Goal: Information Seeking & Learning: Learn about a topic

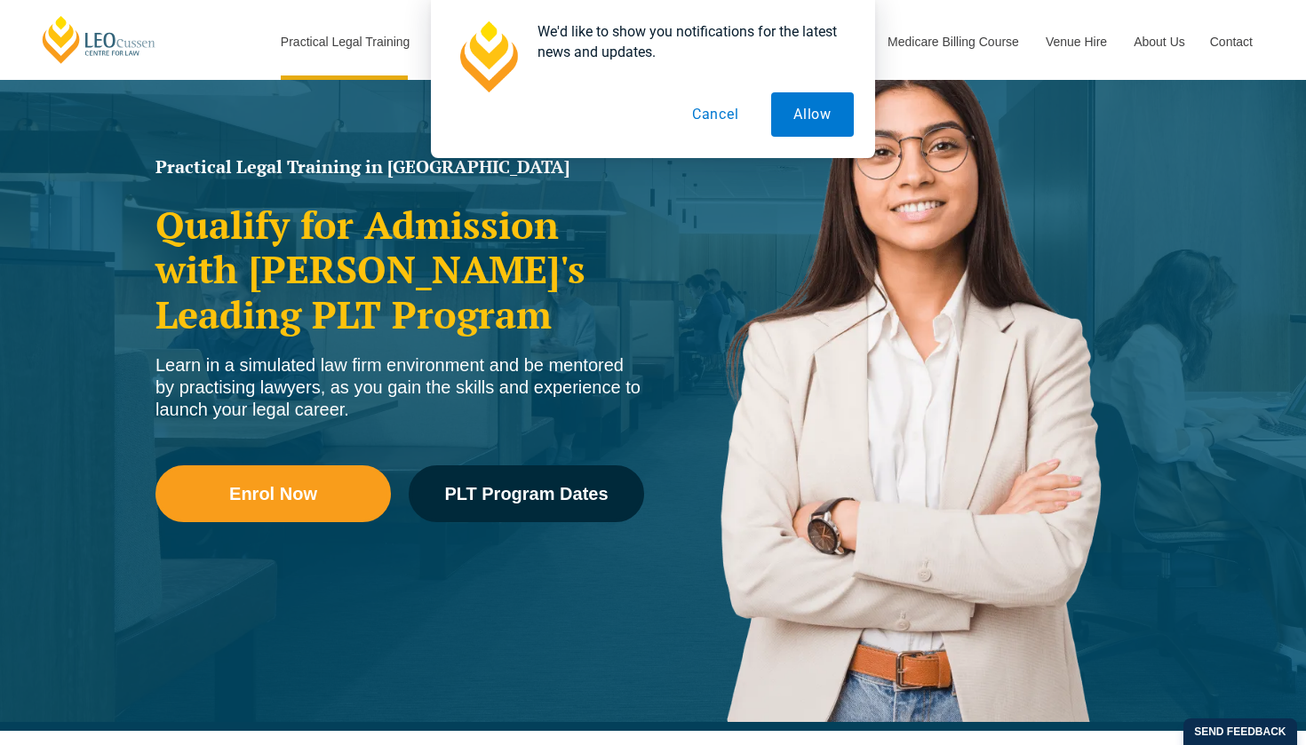
click at [720, 111] on button "Cancel" at bounding box center [716, 114] width 92 height 44
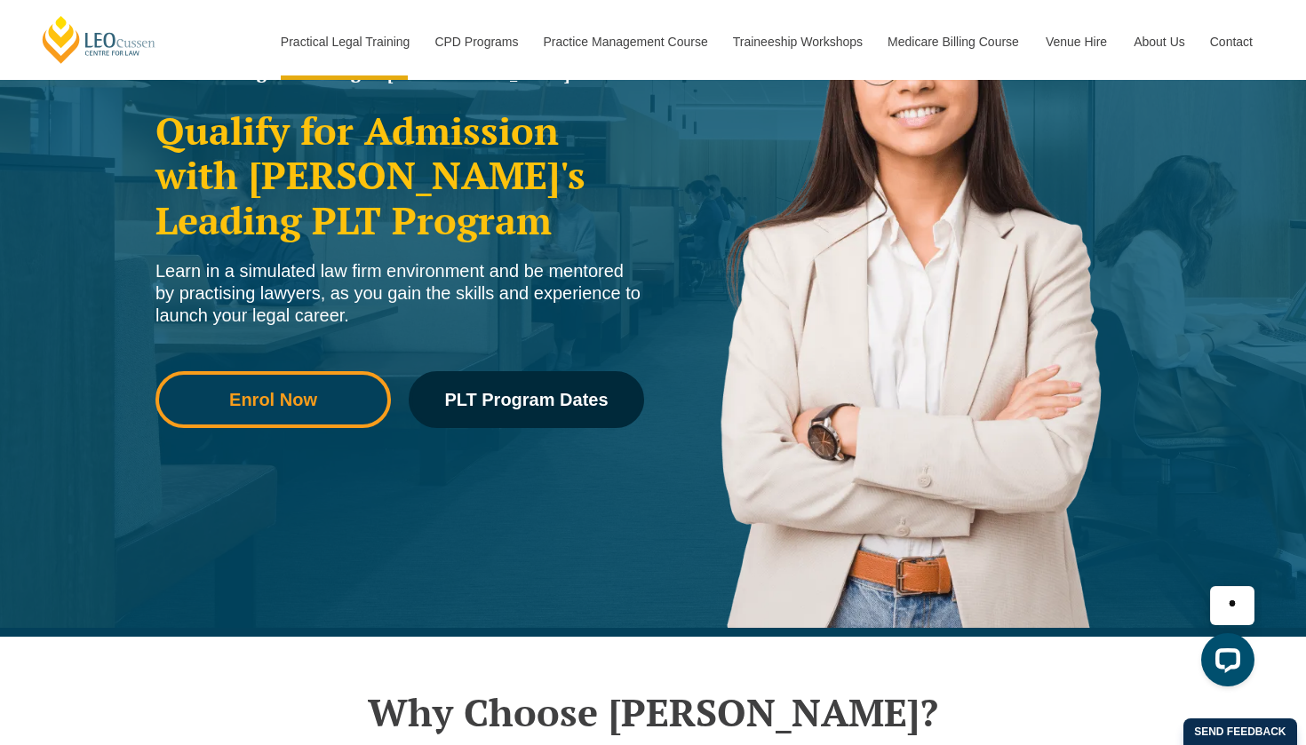
scroll to position [267, 0]
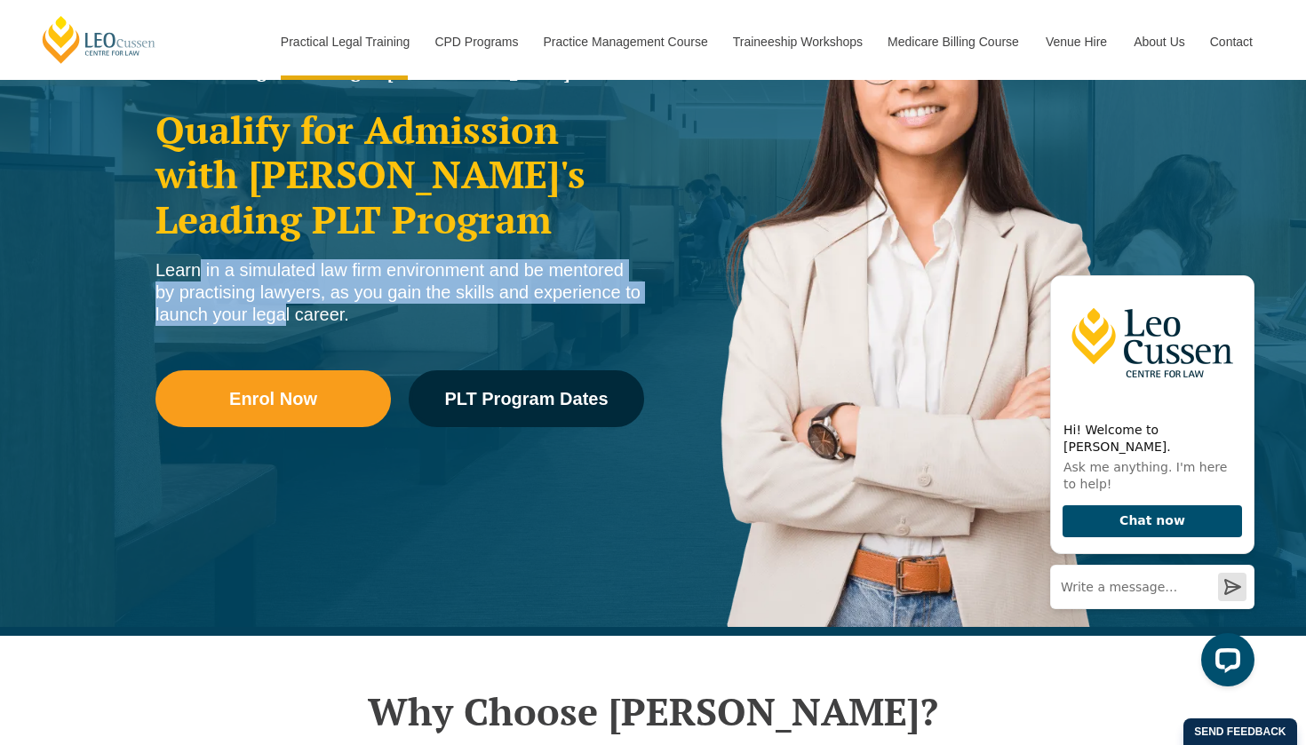
drag, startPoint x: 190, startPoint y: 272, endPoint x: 274, endPoint y: 311, distance: 92.2
click at [274, 311] on div "Learn in a simulated law firm environment and be mentored by practising lawyers…" at bounding box center [399, 292] width 489 height 67
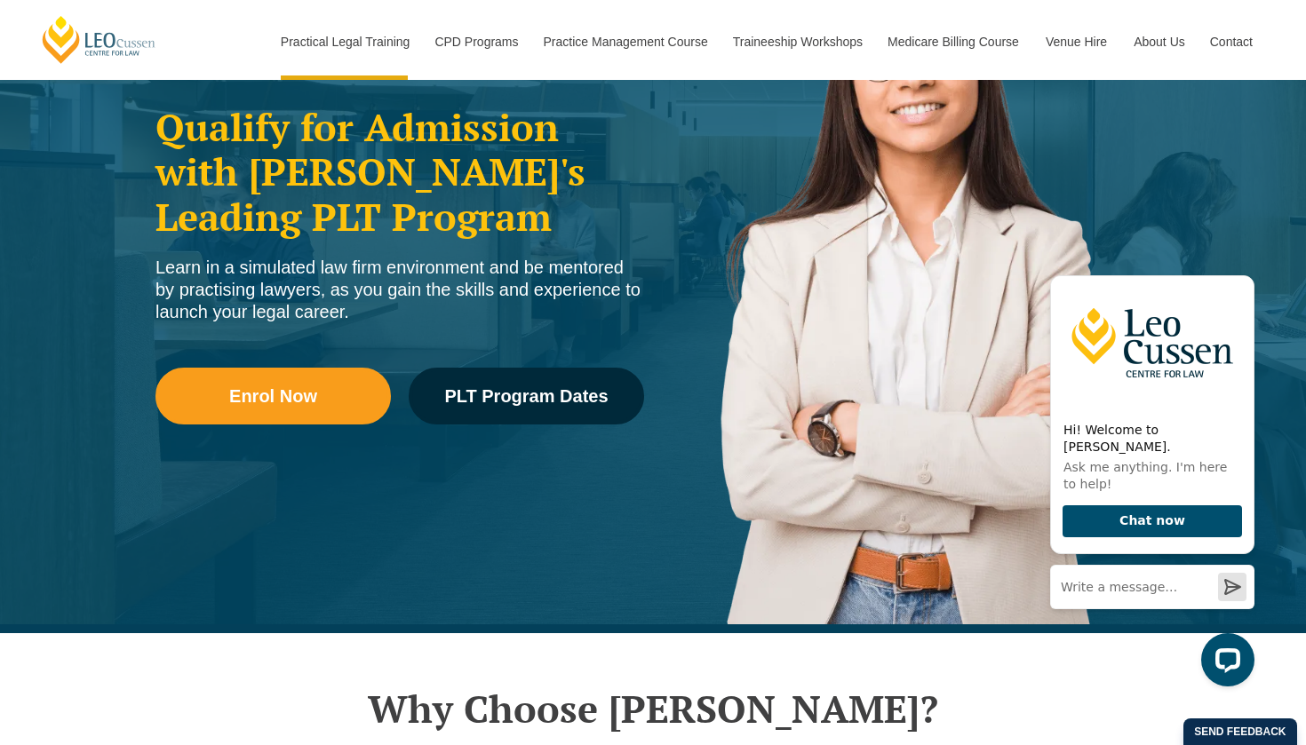
scroll to position [273, 0]
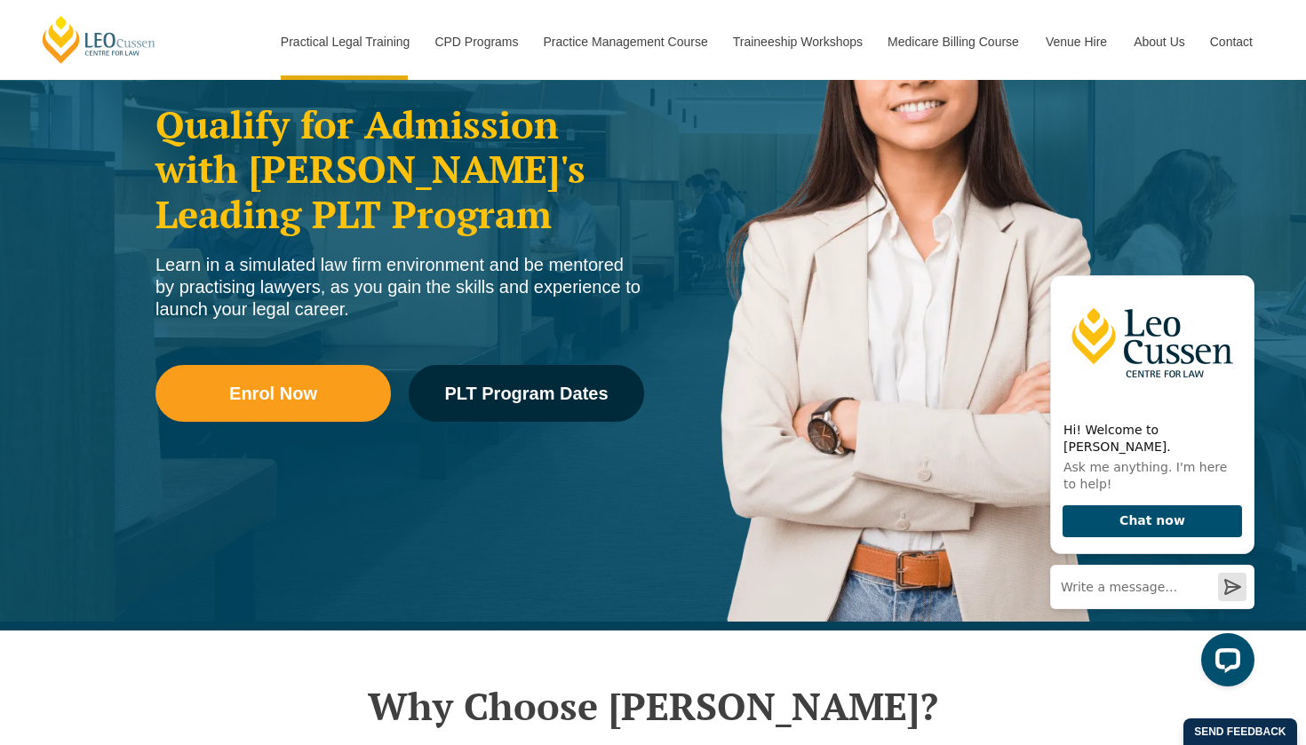
drag, startPoint x: 179, startPoint y: 264, endPoint x: 365, endPoint y: 326, distance: 195.8
click at [365, 327] on div "Practical Legal Training in [GEOGRAPHIC_DATA] Qualify for Admission with [PERSO…" at bounding box center [400, 262] width 506 height 426
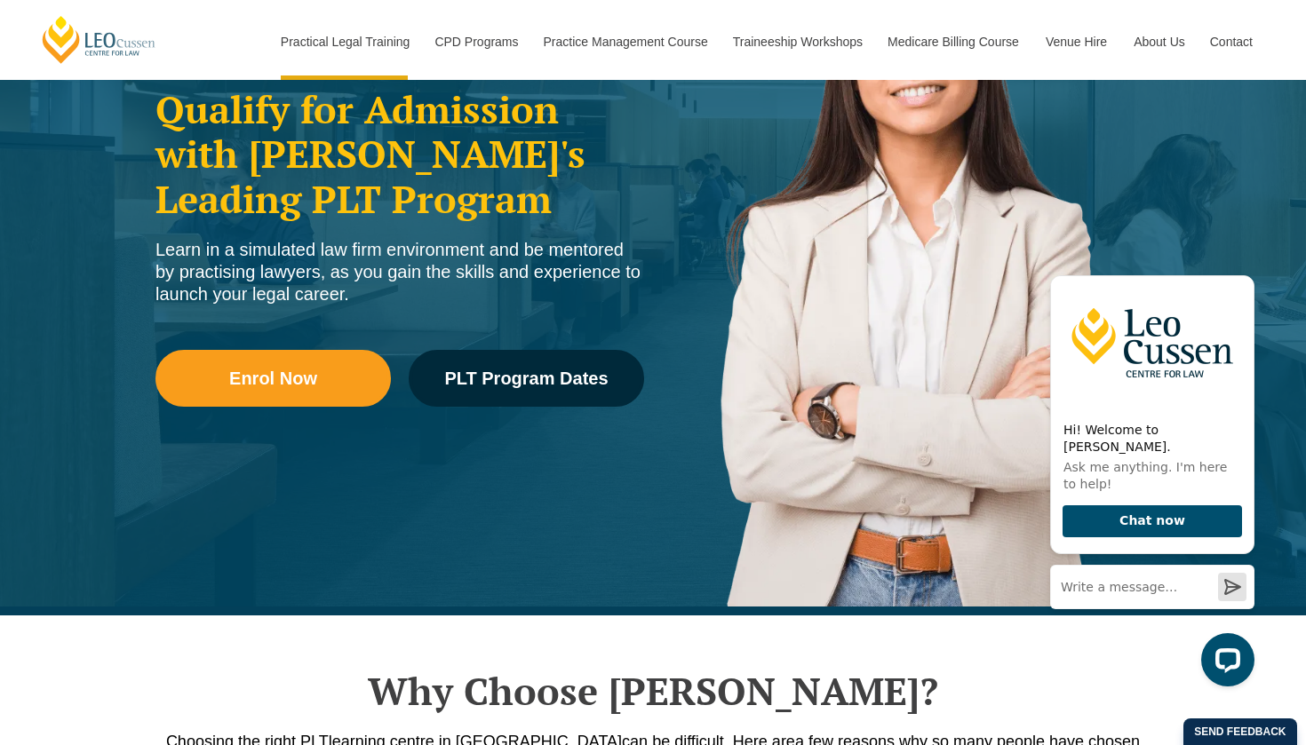
scroll to position [291, 0]
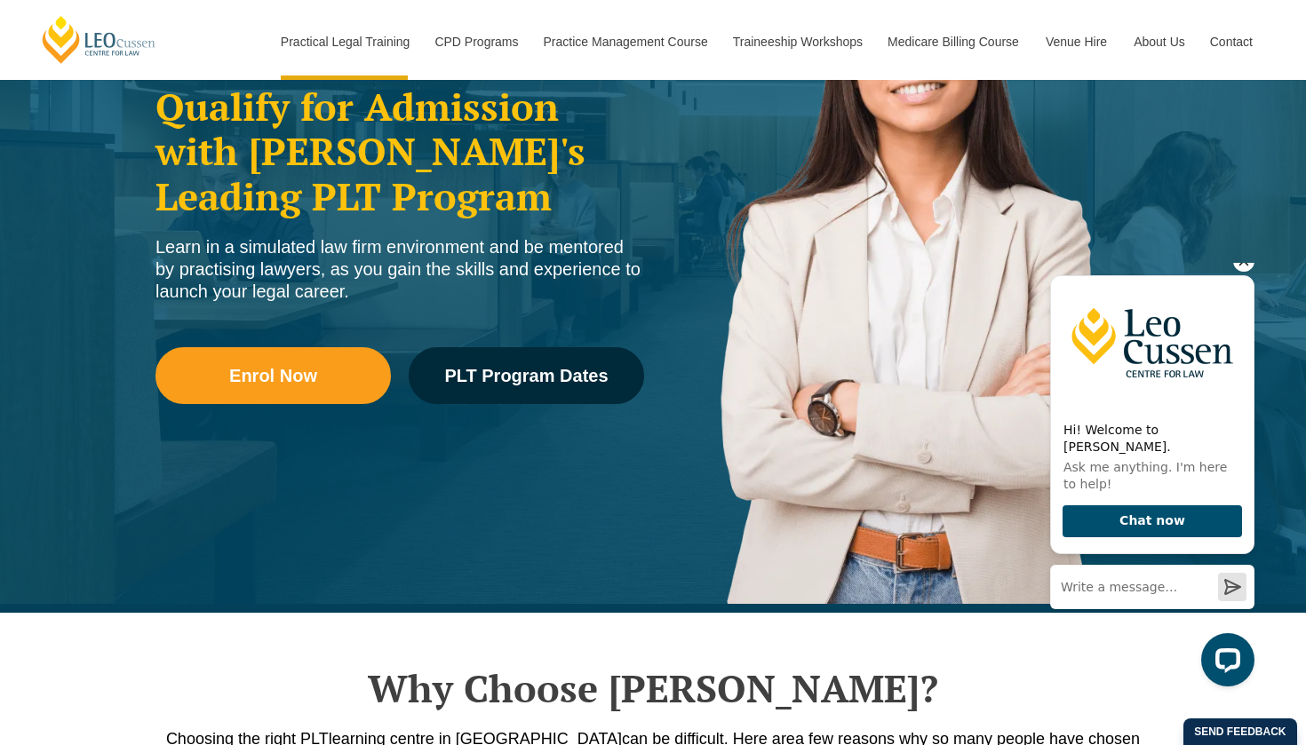
click at [1241, 272] on icon "Hide greeting" at bounding box center [1243, 261] width 21 height 21
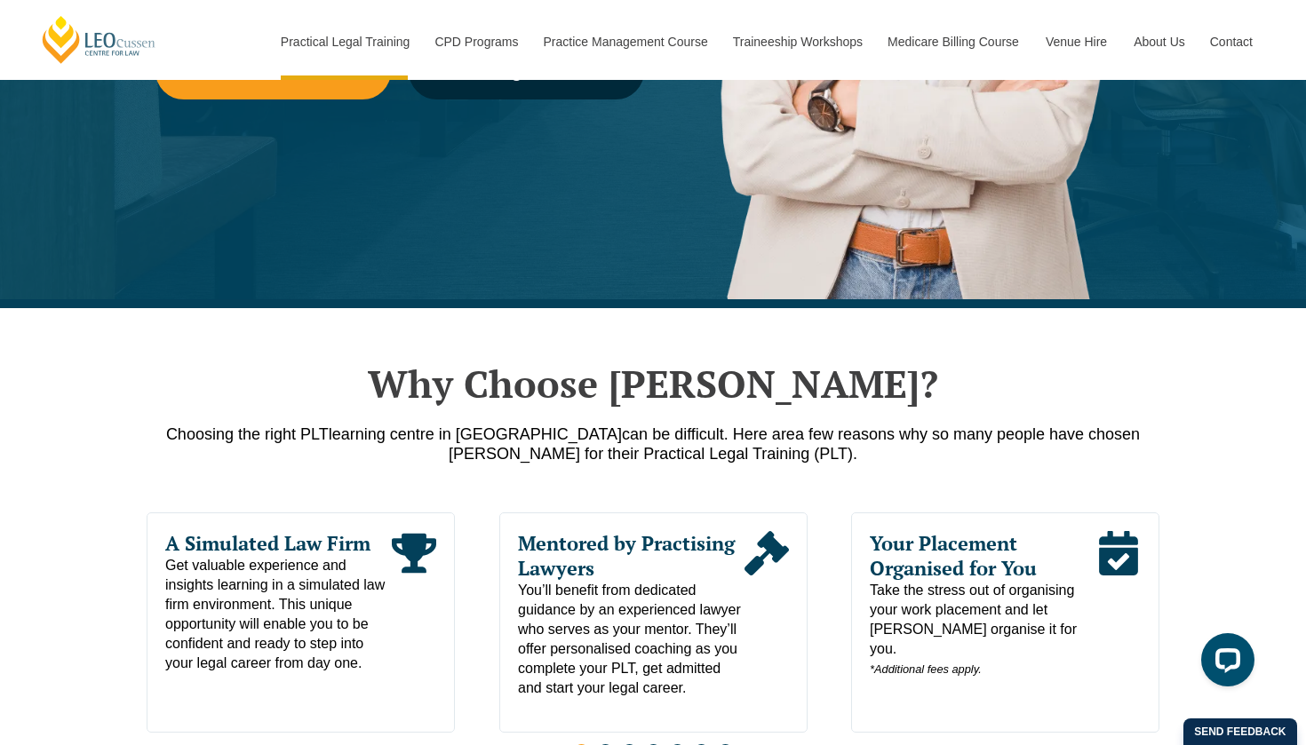
scroll to position [876, 0]
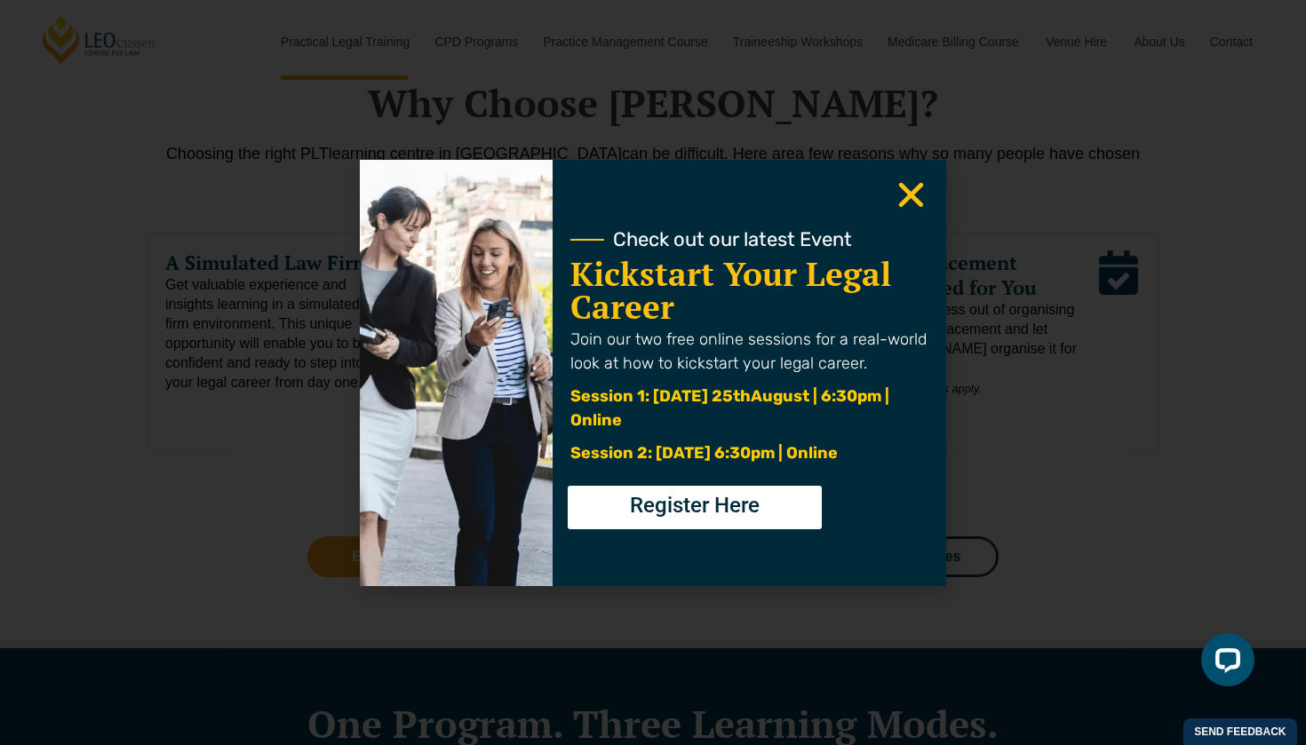
click at [908, 196] on use "Close" at bounding box center [911, 194] width 25 height 25
click at [912, 193] on use "Close" at bounding box center [911, 194] width 25 height 25
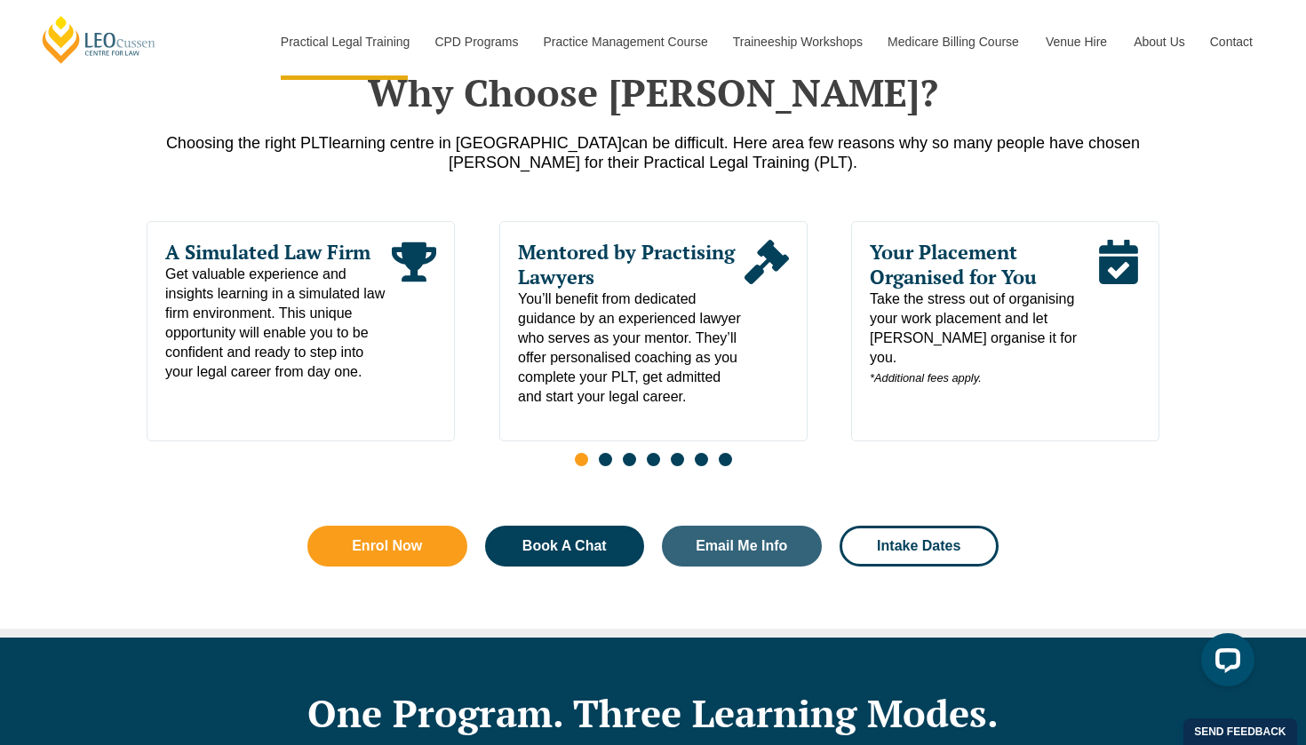
scroll to position [885, 0]
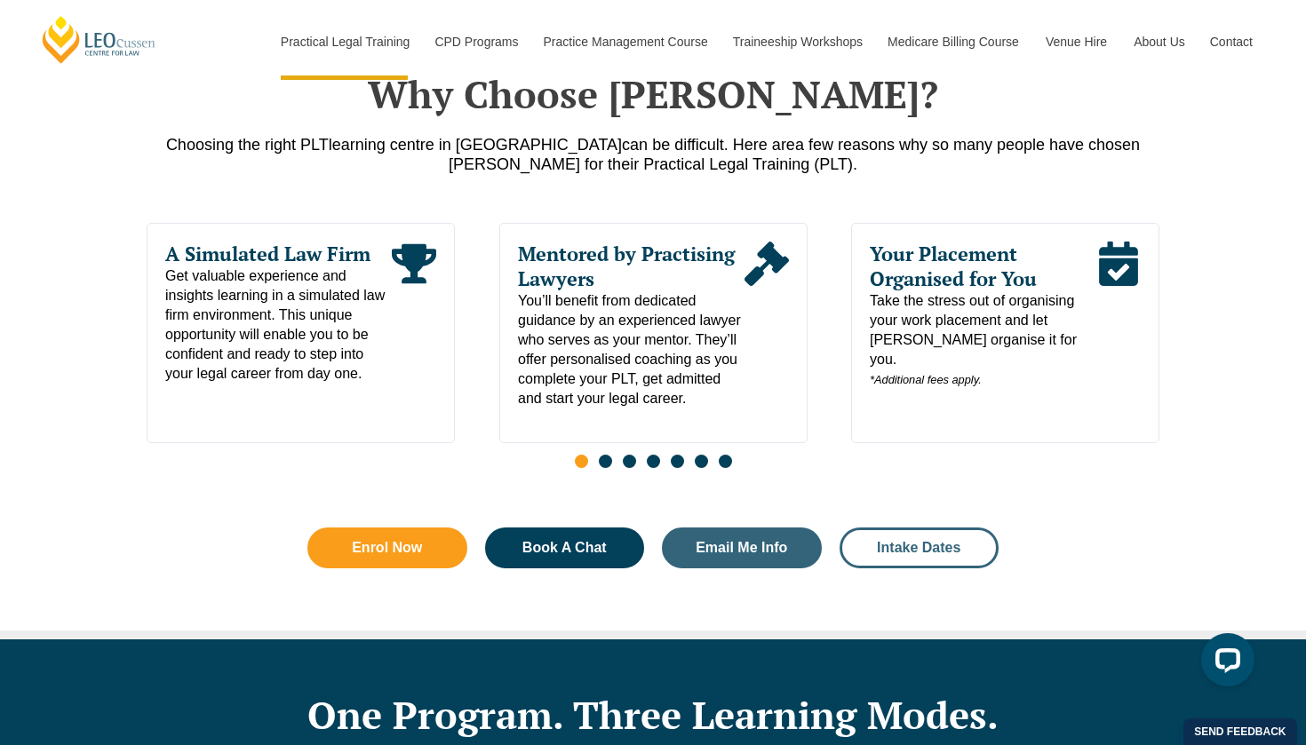
click at [965, 549] on span "Intake Dates" at bounding box center [920, 548] width 112 height 14
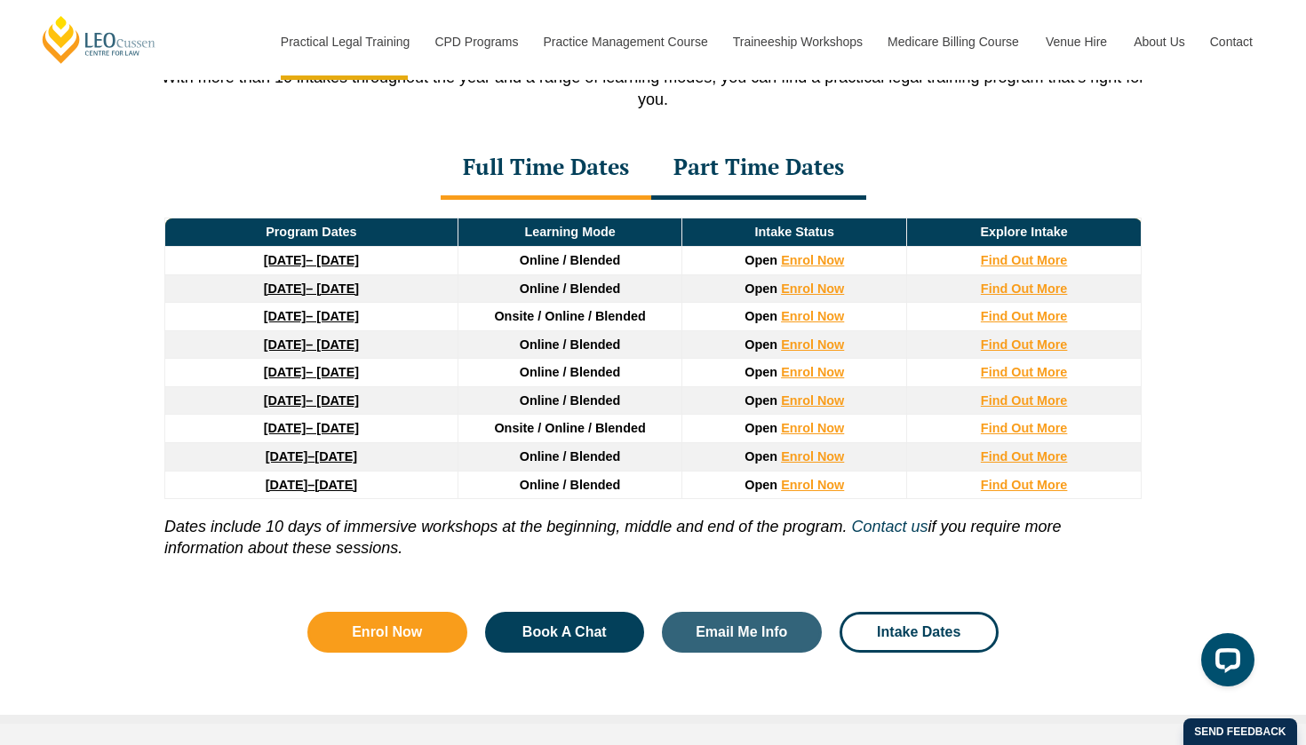
scroll to position [2404, 0]
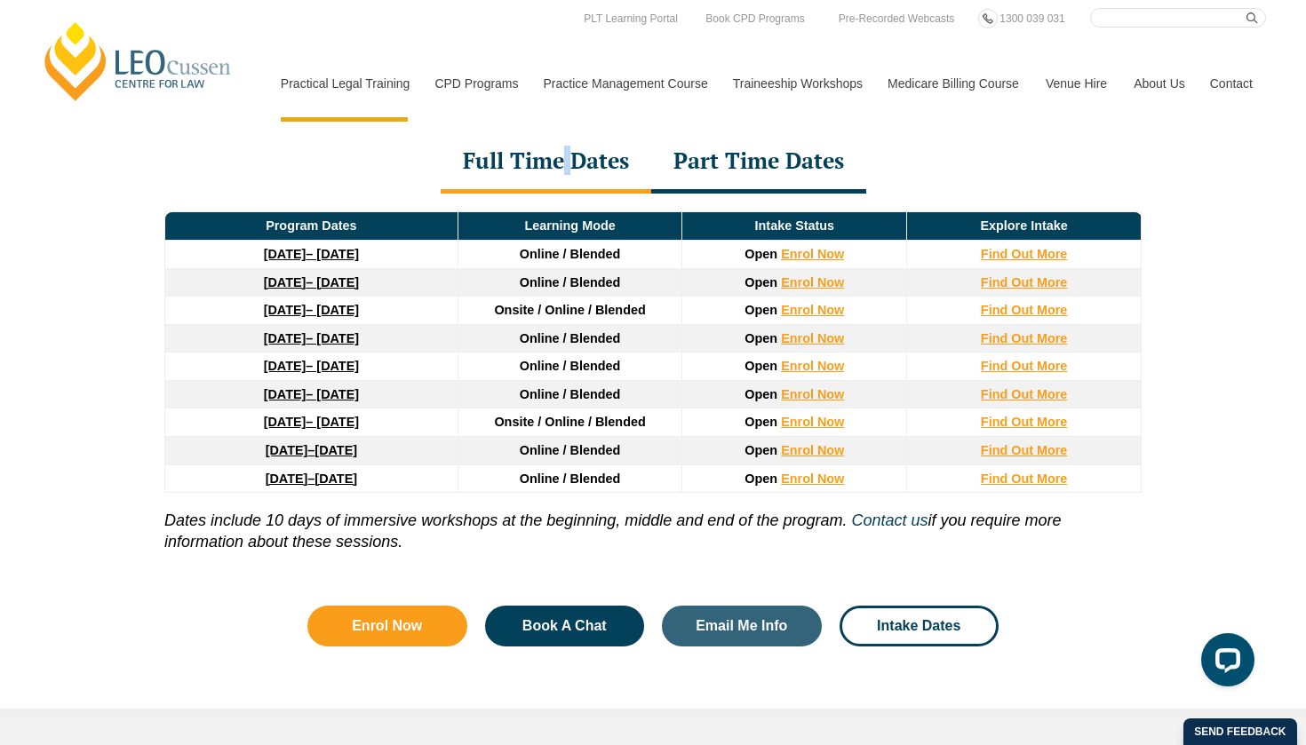
click at [567, 154] on div "Full Time Dates" at bounding box center [546, 162] width 211 height 62
click at [733, 172] on div "Part Time Dates" at bounding box center [758, 162] width 215 height 62
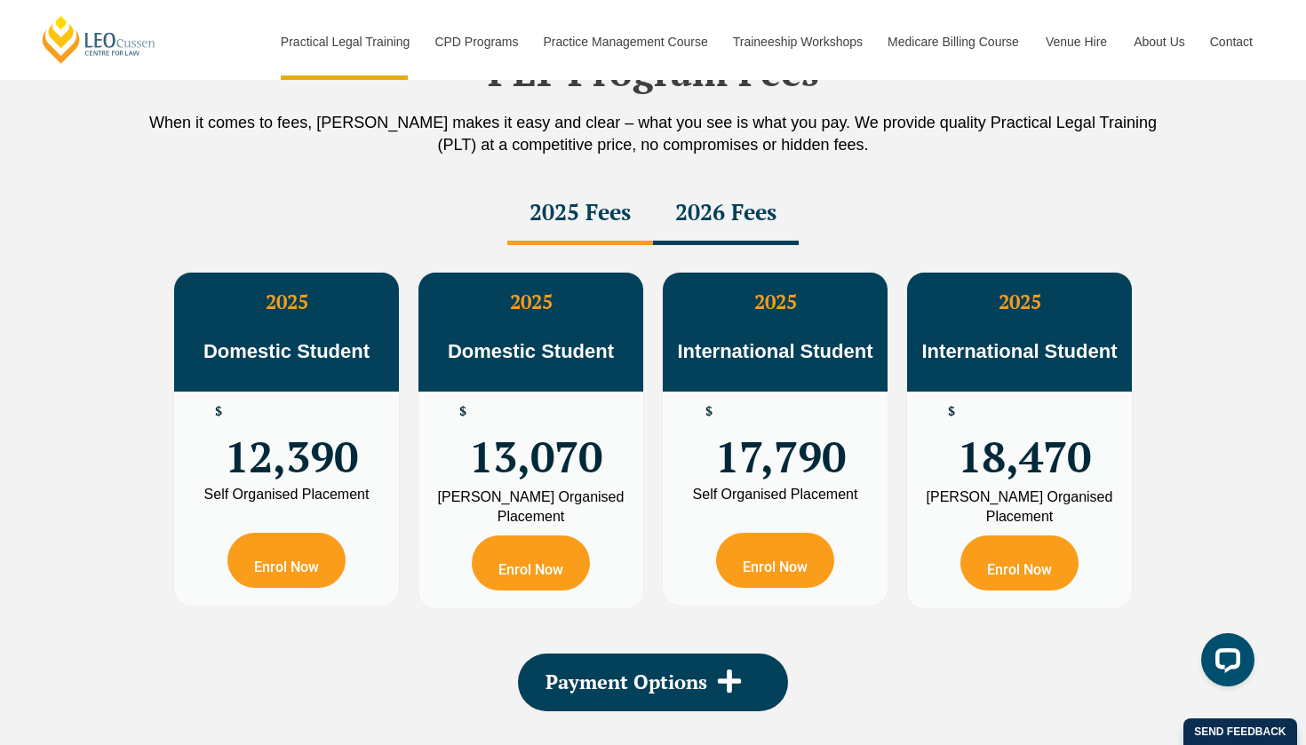
scroll to position [3159, 0]
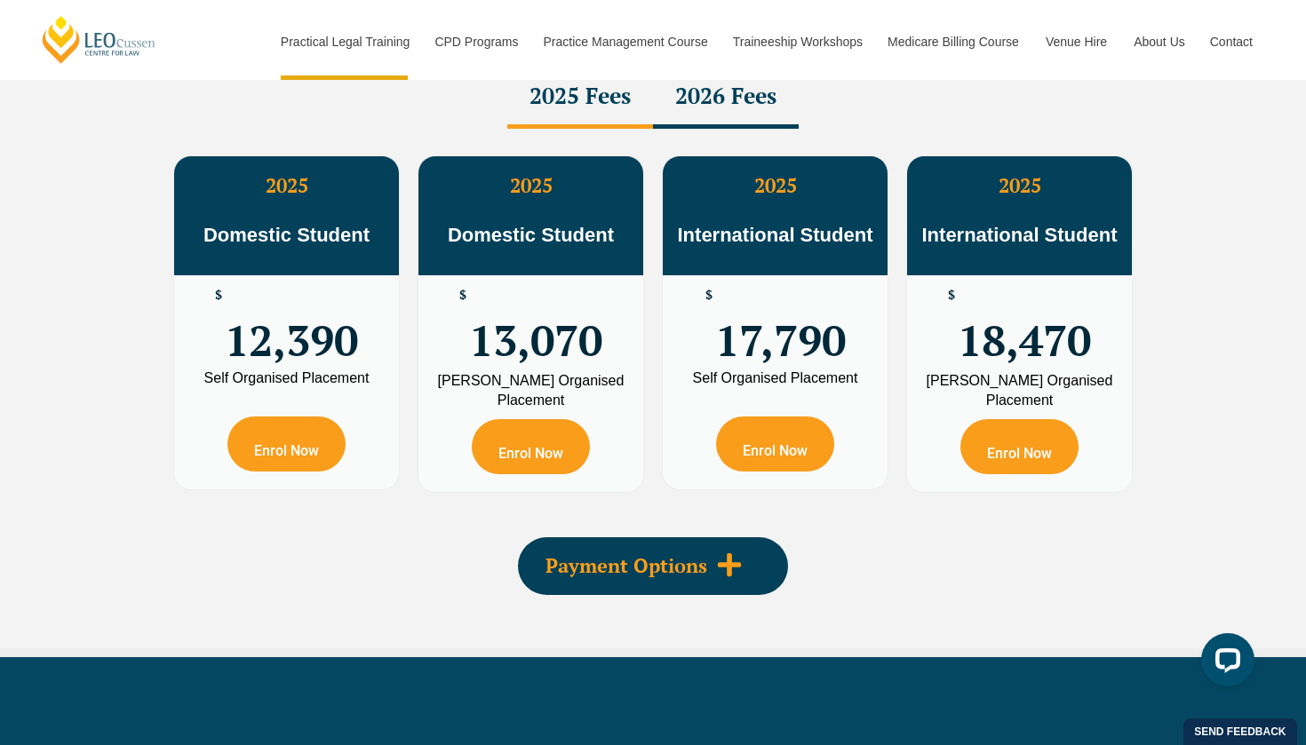
click at [617, 556] on span "Payment Options" at bounding box center [626, 566] width 162 height 20
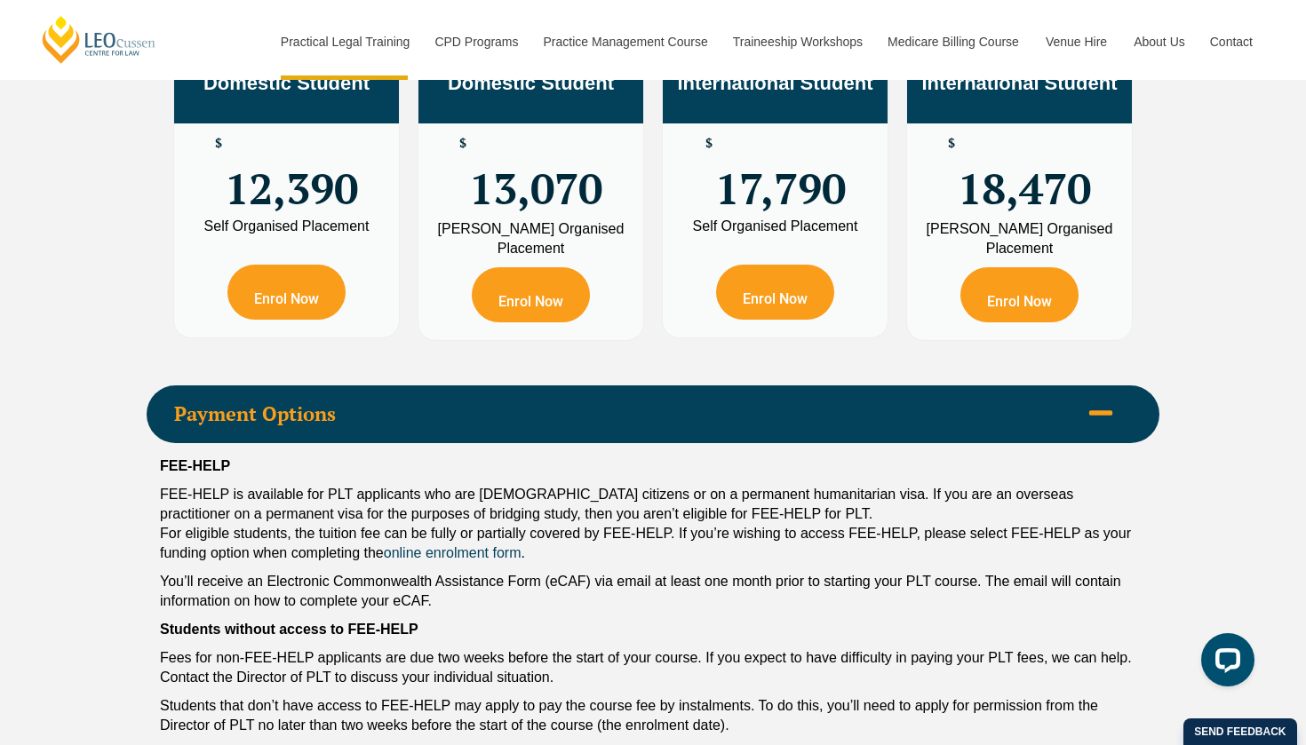
scroll to position [3468, 0]
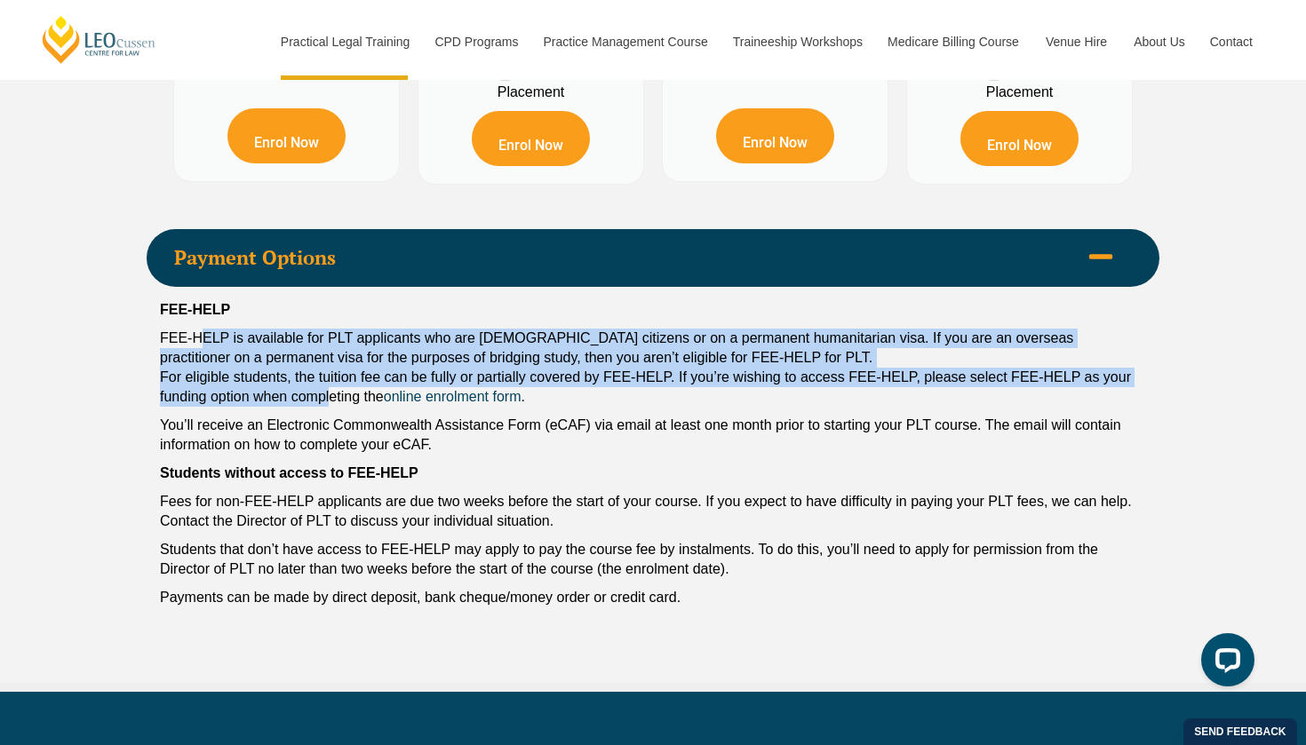
drag, startPoint x: 209, startPoint y: 338, endPoint x: 332, endPoint y: 396, distance: 136.3
click at [332, 396] on p "FEE-HELP is available for PLT applicants who are [DEMOGRAPHIC_DATA] citizens or…" at bounding box center [653, 368] width 986 height 78
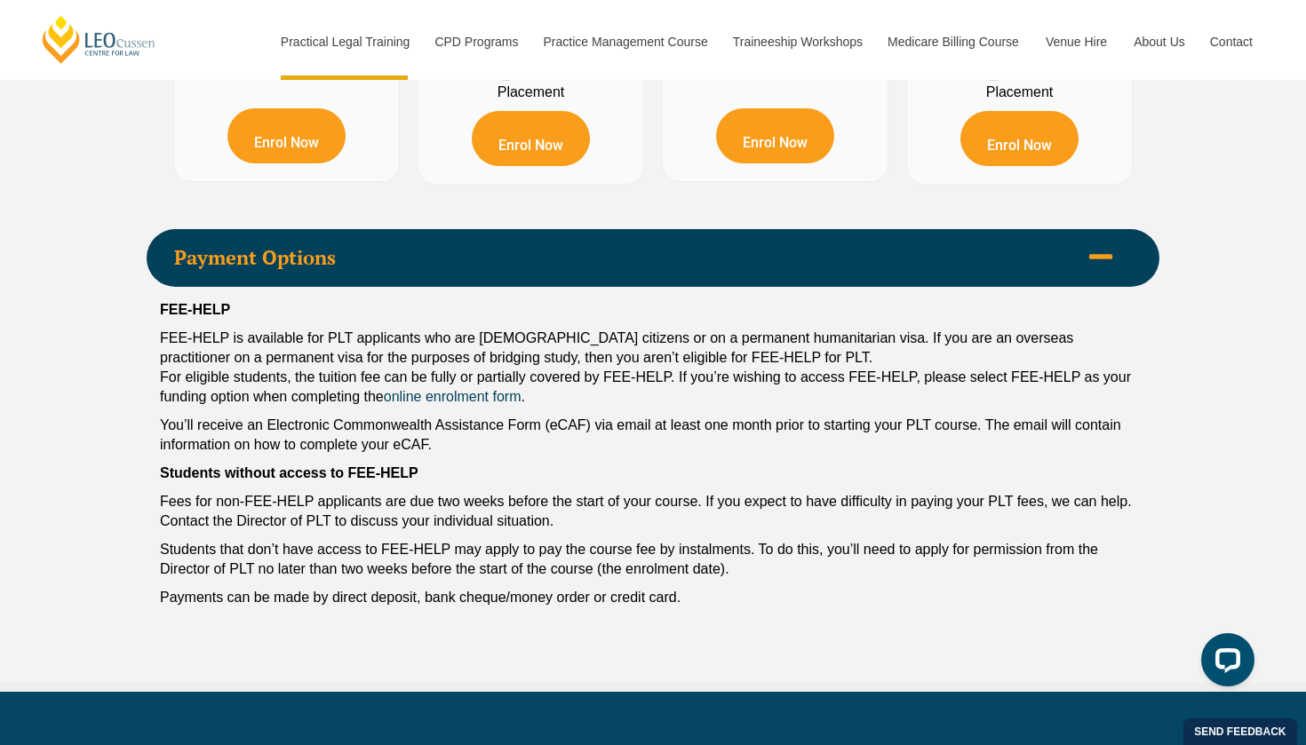
click at [343, 401] on p "FEE-HELP is available for PLT applicants who are [DEMOGRAPHIC_DATA] citizens or…" at bounding box center [653, 368] width 986 height 78
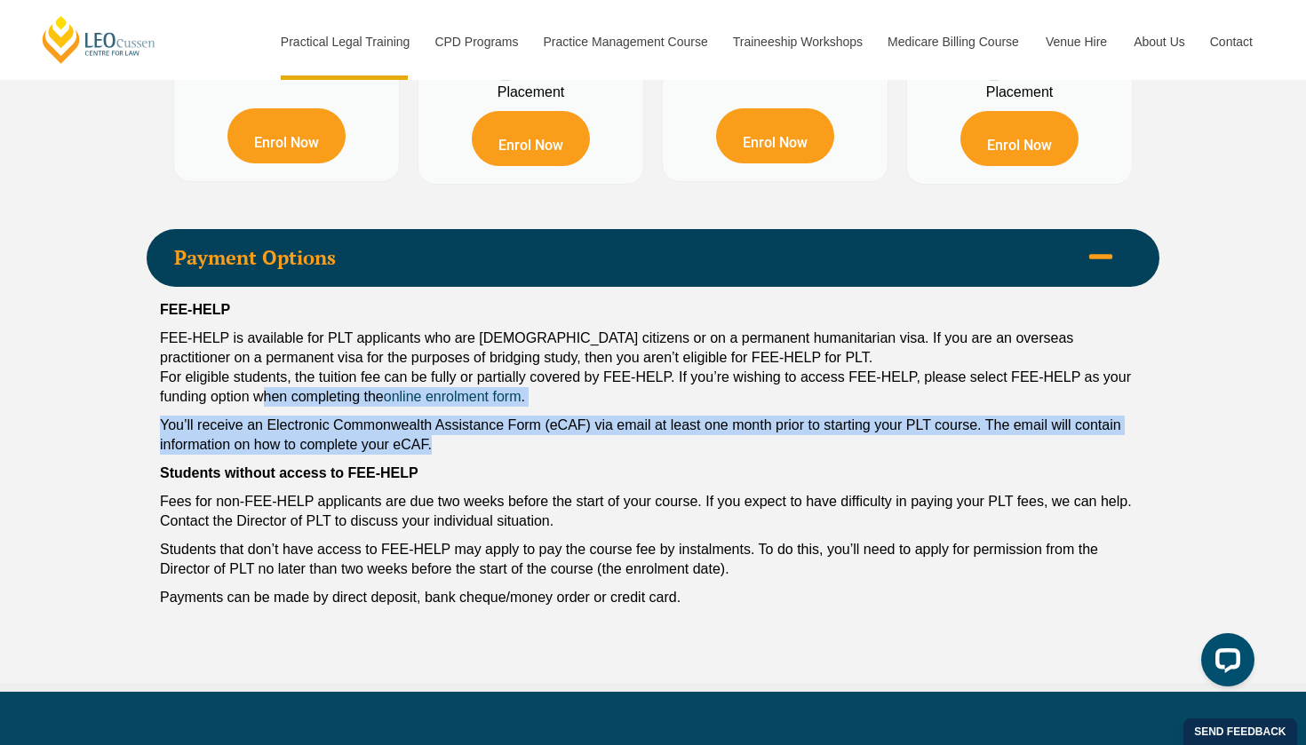
drag, startPoint x: 268, startPoint y: 402, endPoint x: 442, endPoint y: 442, distance: 178.0
click at [442, 442] on div "FEE-HELP FEE-HELP is available for PLT applicants who are [DEMOGRAPHIC_DATA] ci…" at bounding box center [653, 458] width 1013 height 343
click at [442, 442] on p "You’ll receive an Electronic Commonwealth Assistance Form (eCAF) via email at l…" at bounding box center [653, 435] width 986 height 39
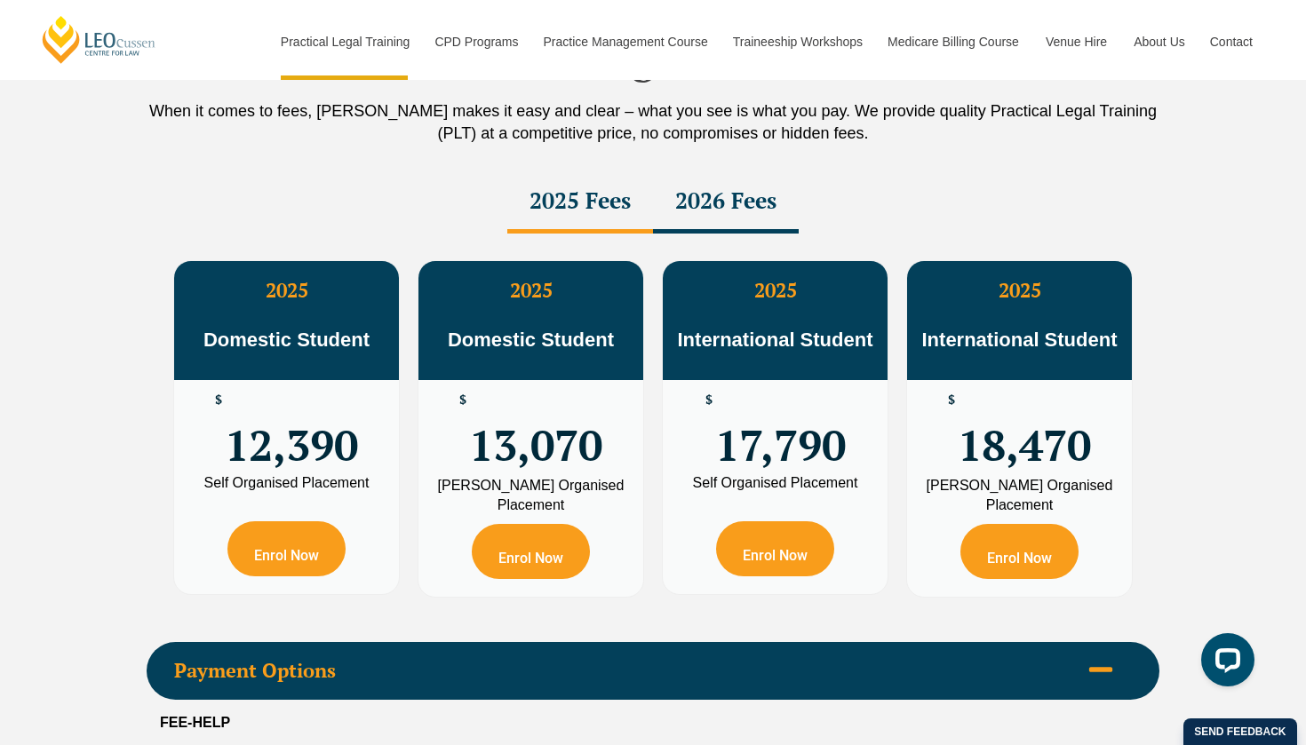
scroll to position [3050, 0]
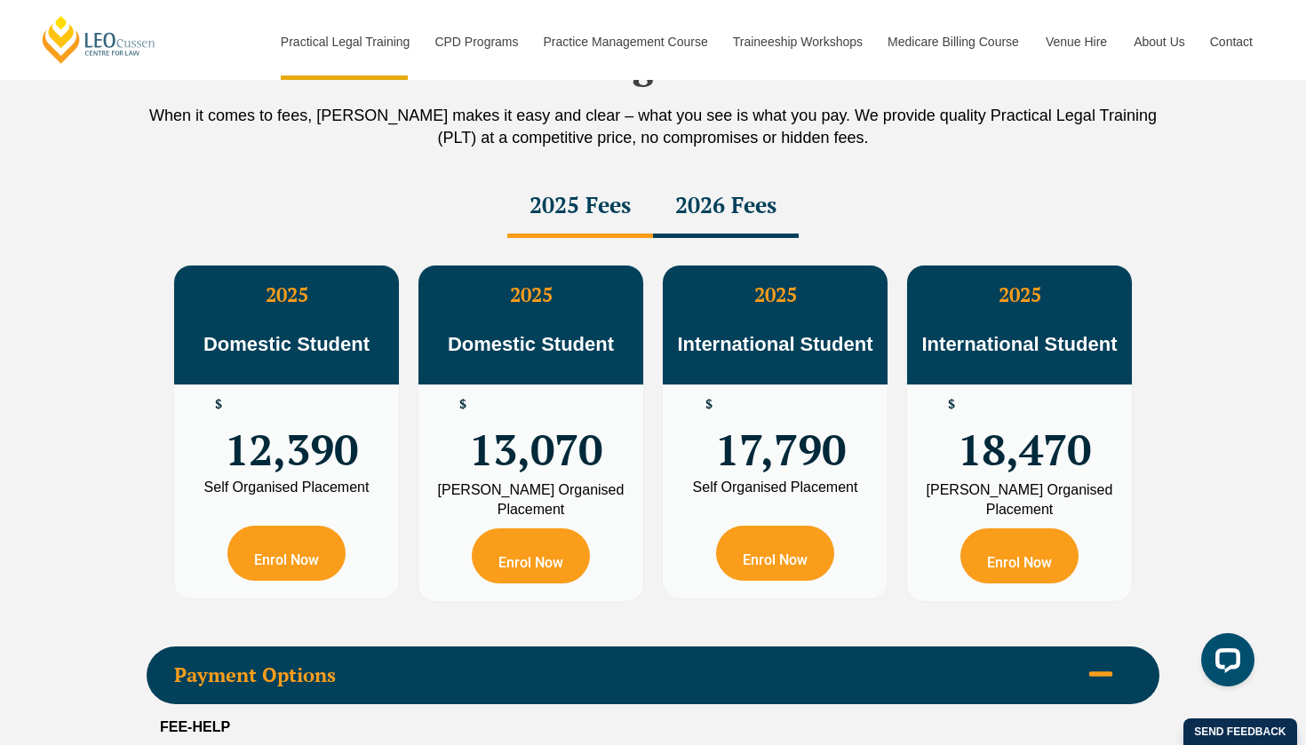
click at [711, 217] on div "2026 Fees" at bounding box center [726, 207] width 146 height 62
click at [625, 213] on div "2025 Fees" at bounding box center [580, 207] width 146 height 62
click at [705, 208] on div "2026 Fees" at bounding box center [726, 207] width 146 height 62
click at [604, 203] on div "2025 Fees" at bounding box center [580, 207] width 146 height 62
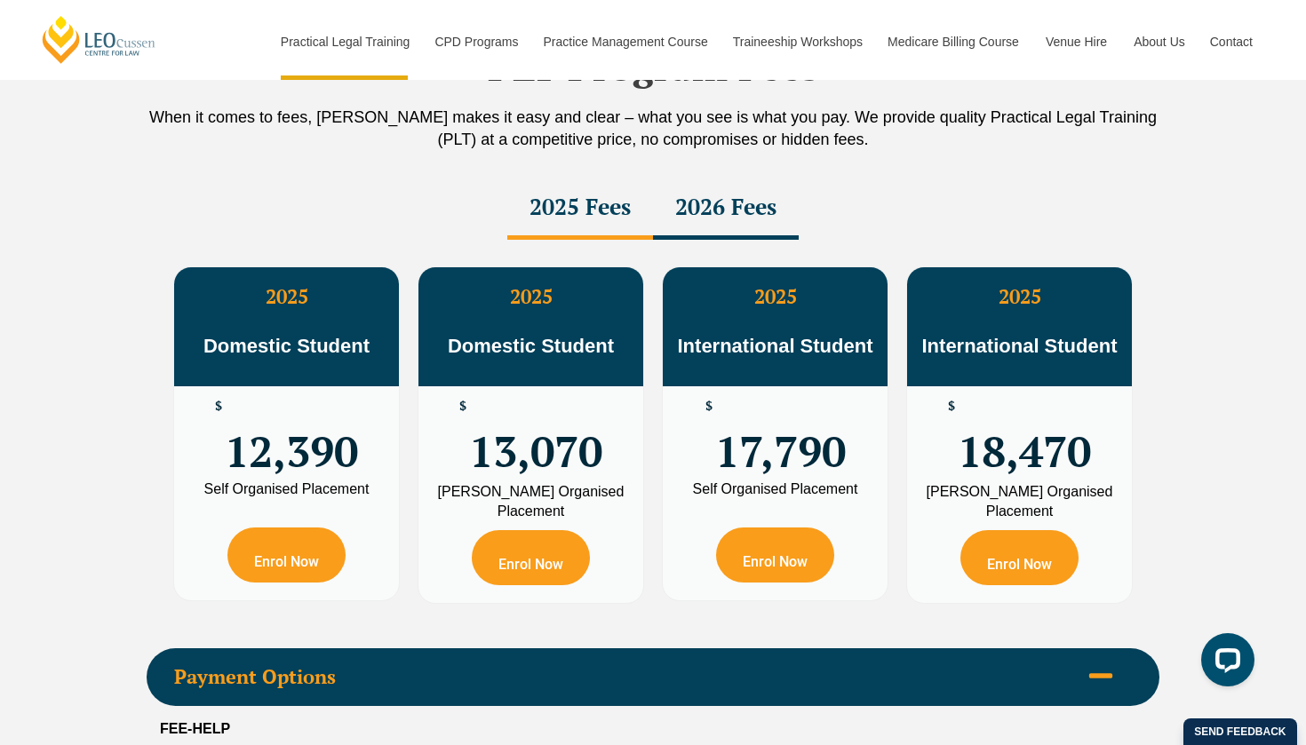
scroll to position [3047, 0]
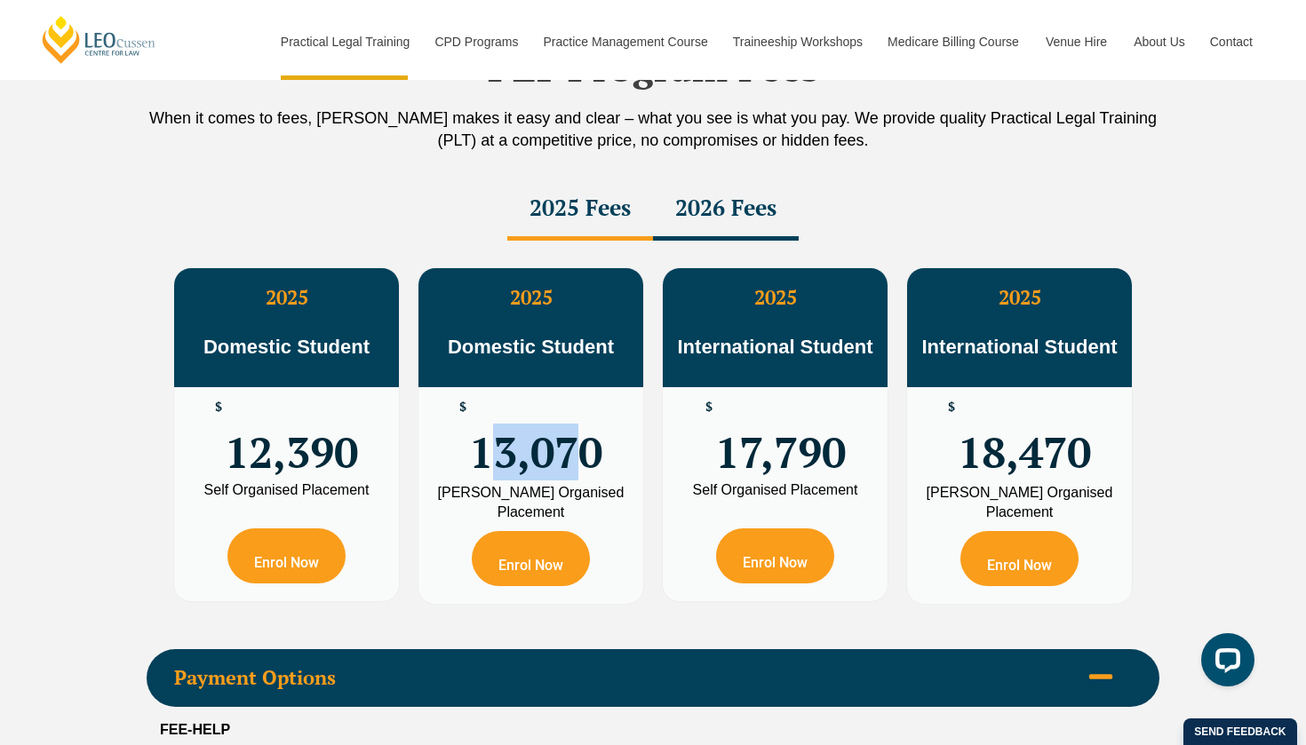
drag, startPoint x: 492, startPoint y: 452, endPoint x: 573, endPoint y: 452, distance: 80.8
click at [573, 452] on span "13,070" at bounding box center [535, 435] width 133 height 69
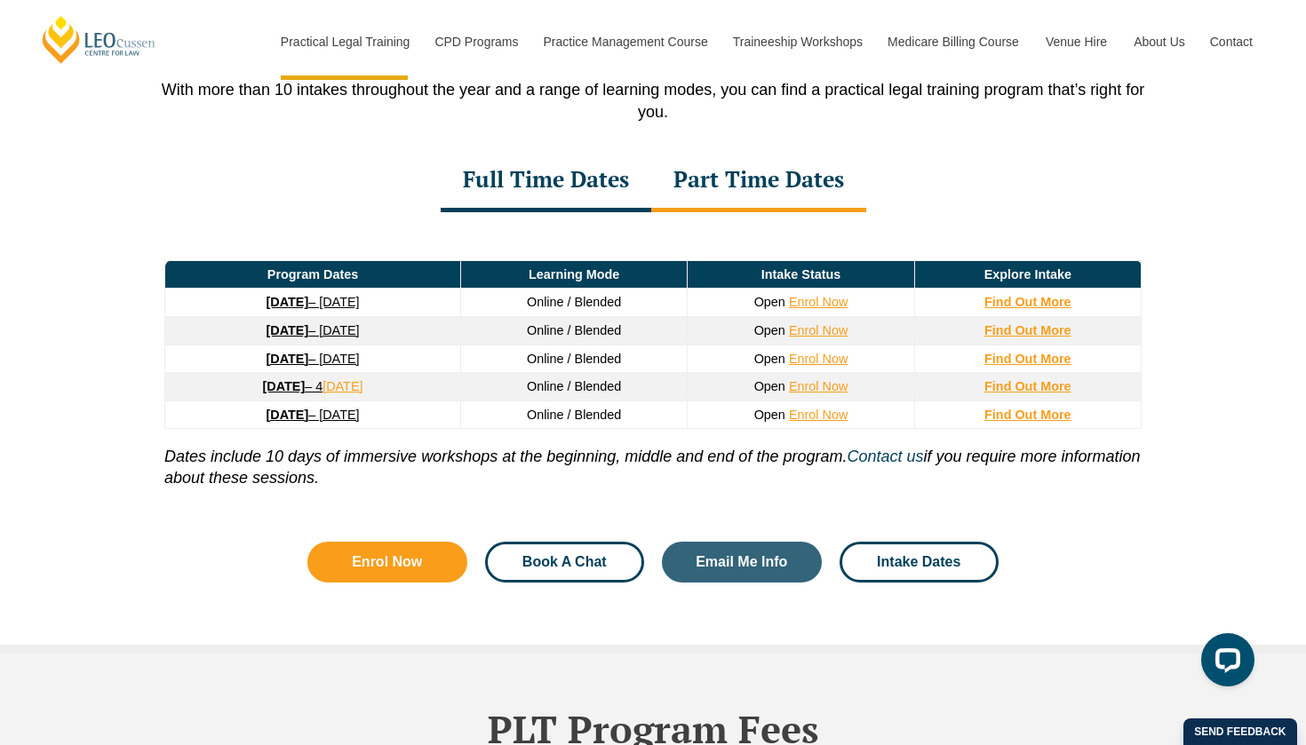
scroll to position [2194, 0]
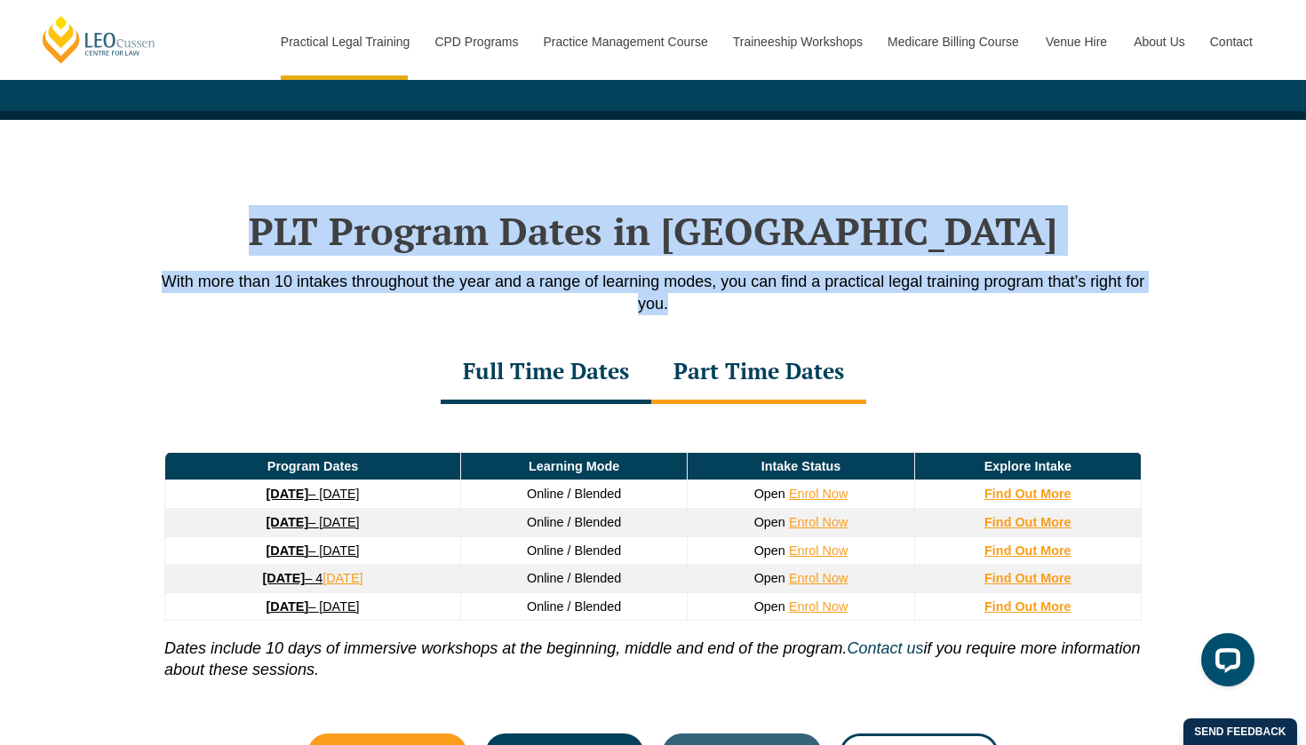
drag, startPoint x: 385, startPoint y: 238, endPoint x: 685, endPoint y: 306, distance: 307.8
click at [685, 306] on div "PLT Program Dates in [GEOGRAPHIC_DATA] With more than 10 intakes throughout the…" at bounding box center [653, 478] width 1013 height 717
click at [685, 306] on p "With more than 10 intakes throughout the year and a range of learning modes, yo…" at bounding box center [653, 293] width 1013 height 44
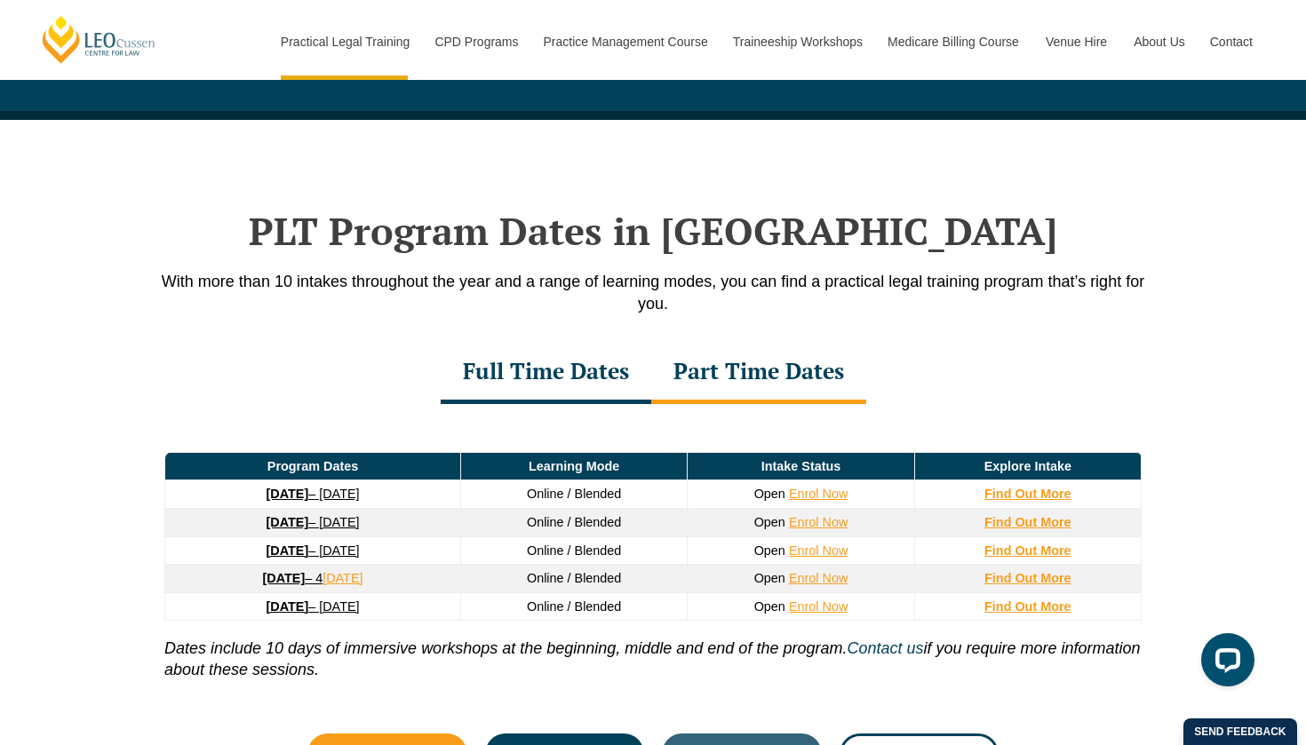
drag, startPoint x: 417, startPoint y: 222, endPoint x: 585, endPoint y: 267, distance: 174.6
click at [462, 235] on h2 "PLT Program Dates in [GEOGRAPHIC_DATA]" at bounding box center [653, 231] width 1013 height 44
click at [347, 216] on h2 "PLT Program Dates in [GEOGRAPHIC_DATA]" at bounding box center [653, 231] width 1013 height 44
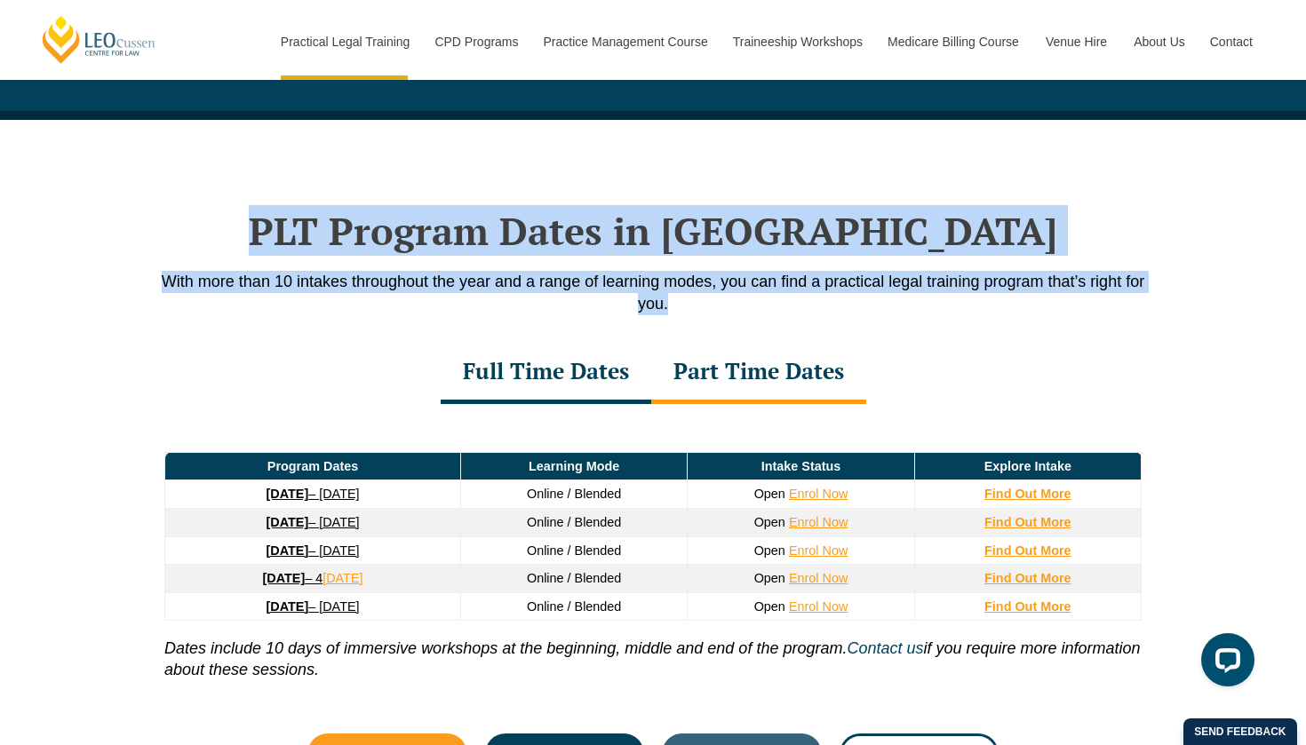
drag, startPoint x: 350, startPoint y: 216, endPoint x: 683, endPoint y: 311, distance: 346.5
click at [683, 311] on div "PLT Program Dates in [GEOGRAPHIC_DATA] With more than 10 intakes throughout the…" at bounding box center [653, 478] width 1013 height 717
click at [683, 311] on p "With more than 10 intakes throughout the year and a range of learning modes, yo…" at bounding box center [653, 293] width 1013 height 44
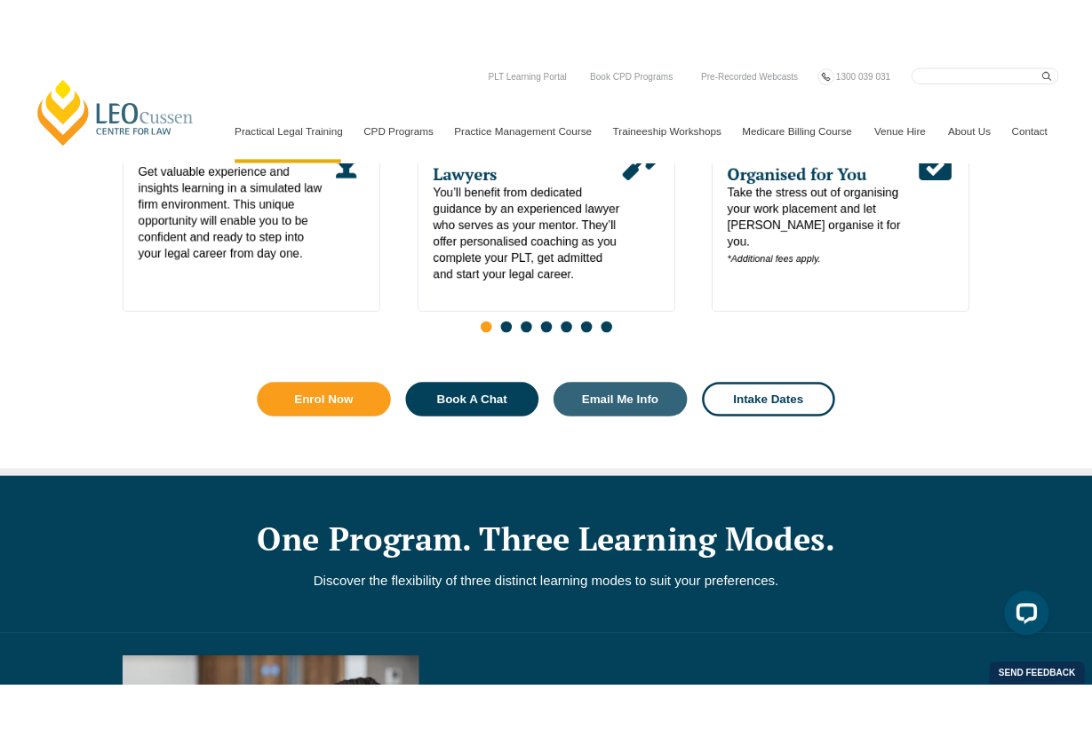
scroll to position [893, 0]
